Goal: Use online tool/utility: Utilize a website feature to perform a specific function

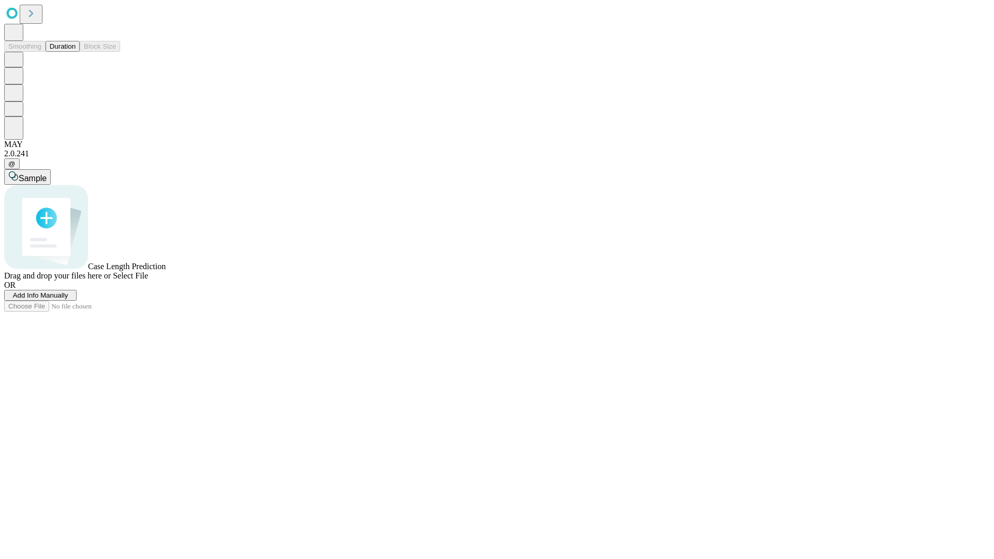
click at [148, 280] on span "Select File" at bounding box center [130, 275] width 35 height 9
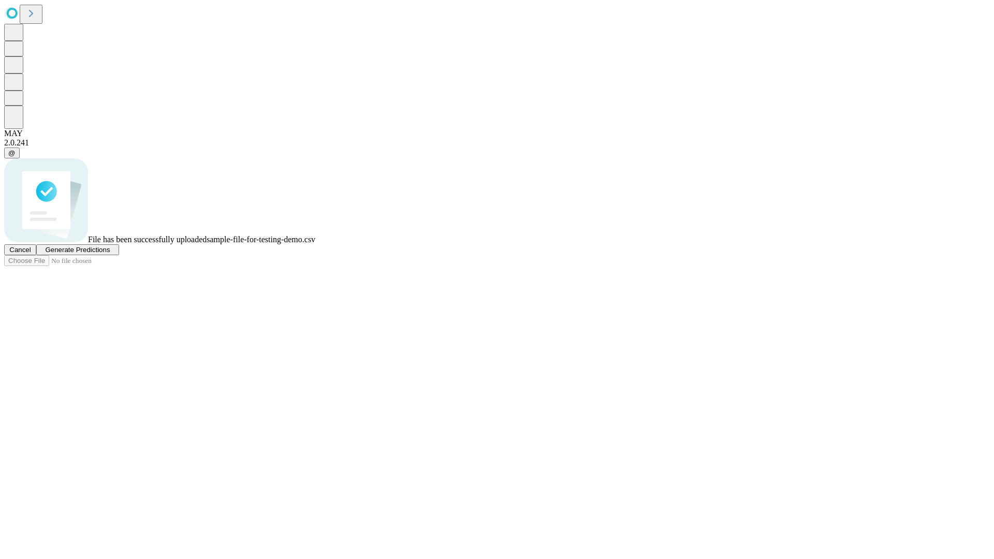
click at [110, 254] on span "Generate Predictions" at bounding box center [77, 250] width 65 height 8
